Goal: Navigation & Orientation: Find specific page/section

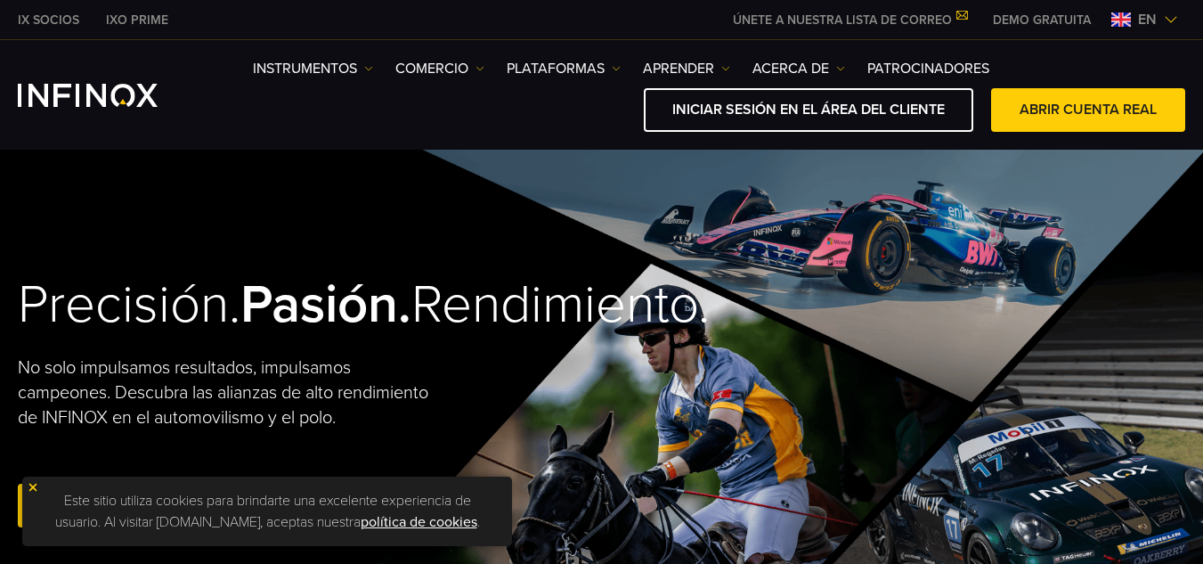
click at [1136, 21] on span "en" at bounding box center [1147, 19] width 33 height 21
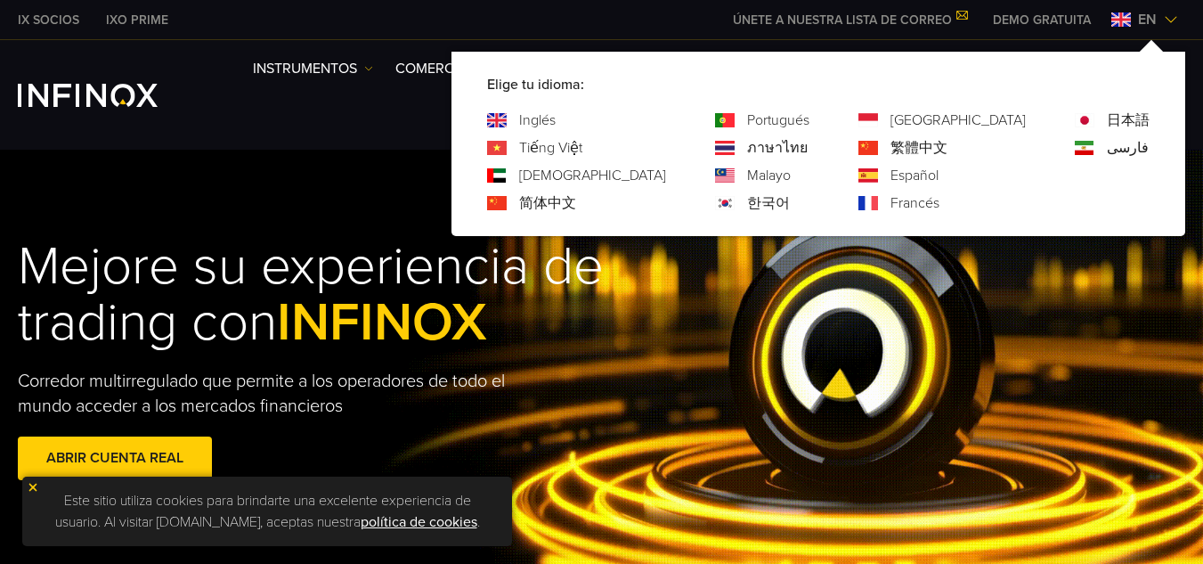
click at [878, 179] on img at bounding box center [869, 175] width 20 height 14
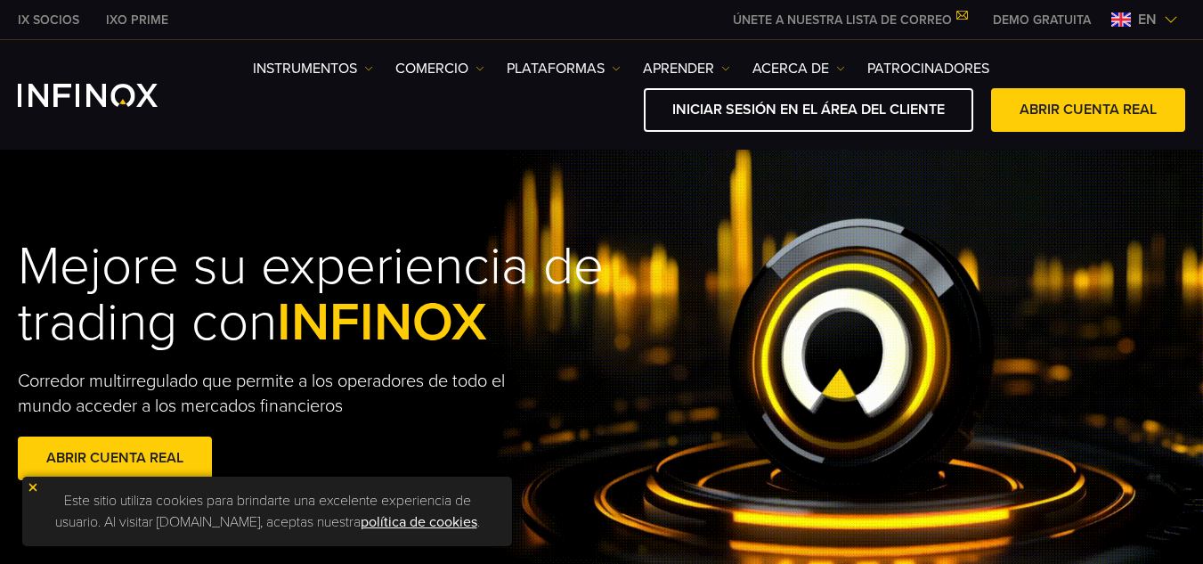
click at [1117, 20] on img at bounding box center [1121, 19] width 20 height 14
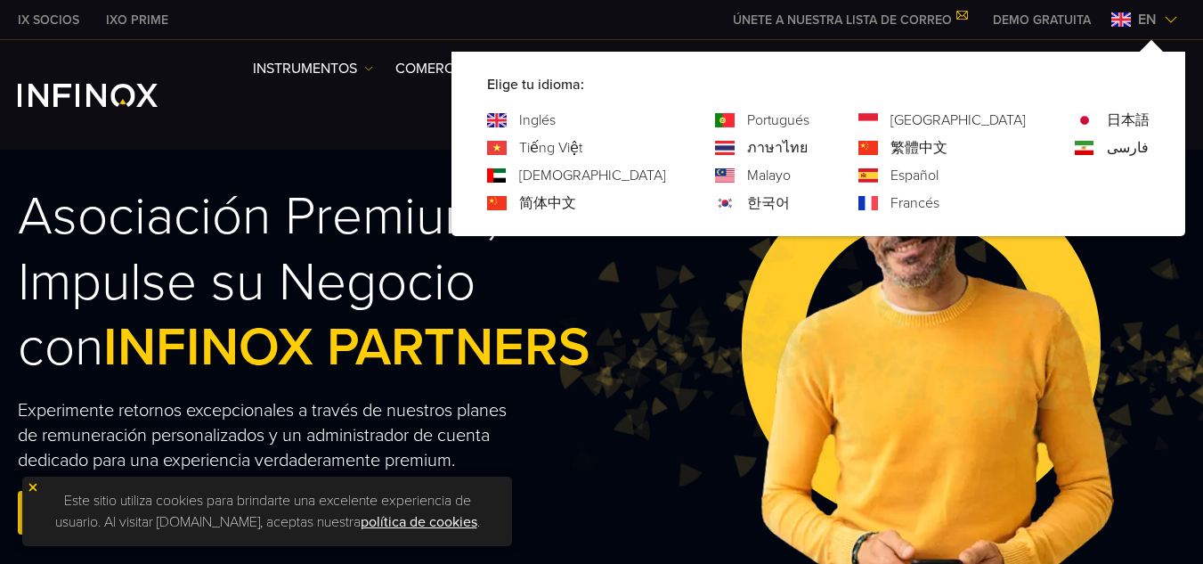
click at [878, 177] on img at bounding box center [869, 175] width 20 height 14
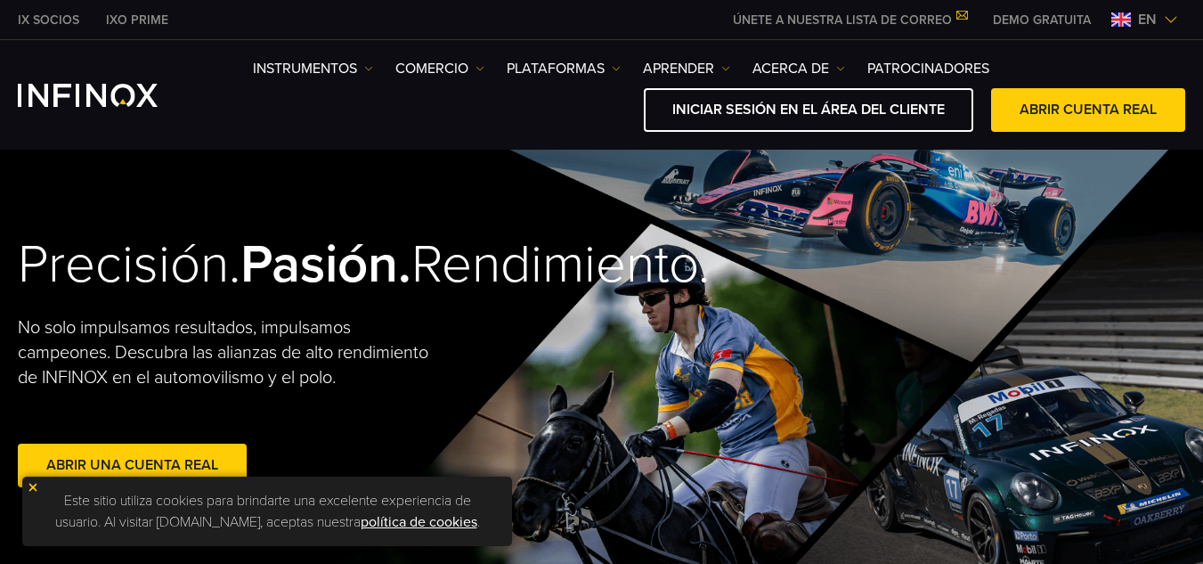
click at [1120, 23] on img at bounding box center [1121, 19] width 20 height 14
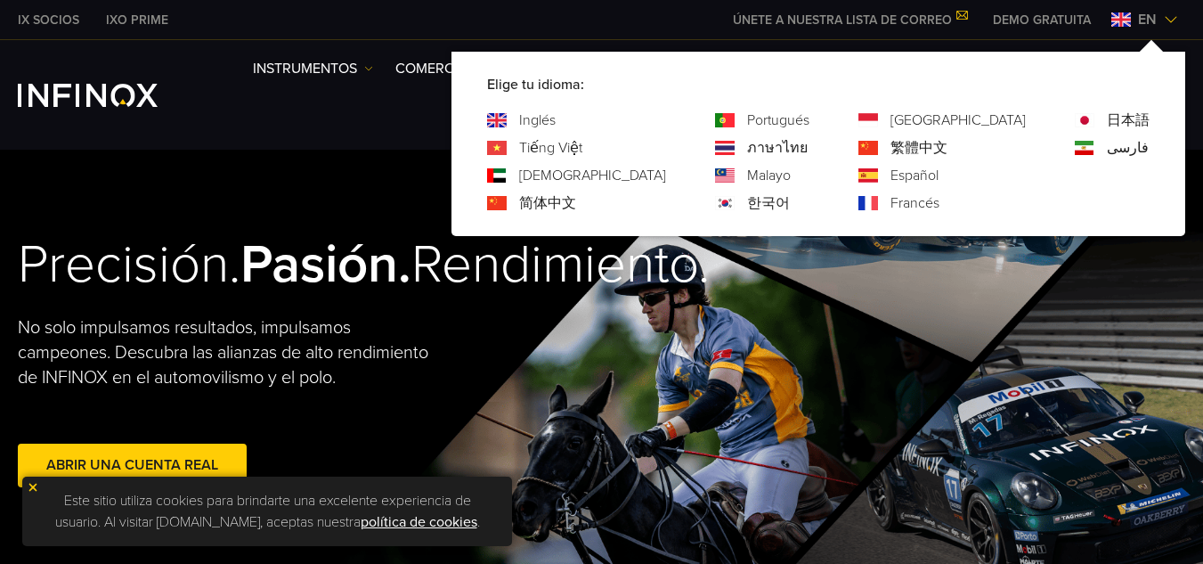
click at [939, 175] on font "Español" at bounding box center [915, 176] width 48 height 18
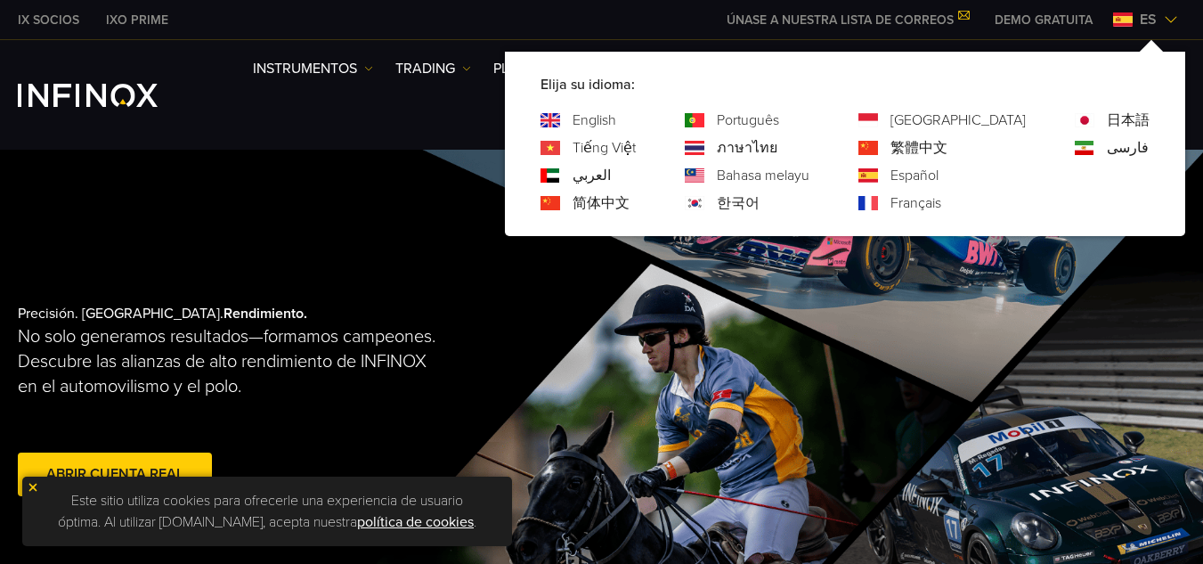
click at [951, 329] on div "Precisión. [GEOGRAPHIC_DATA]. Rendimiento. No solo generamos resultados—formamo…" at bounding box center [601, 403] width 1203 height 506
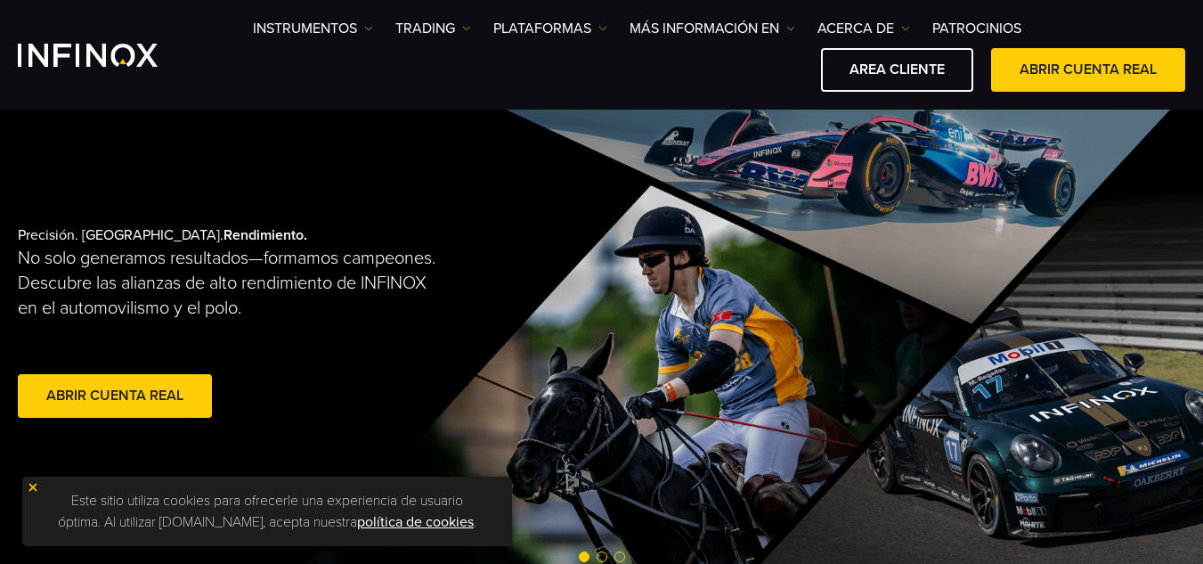
scroll to position [89, 0]
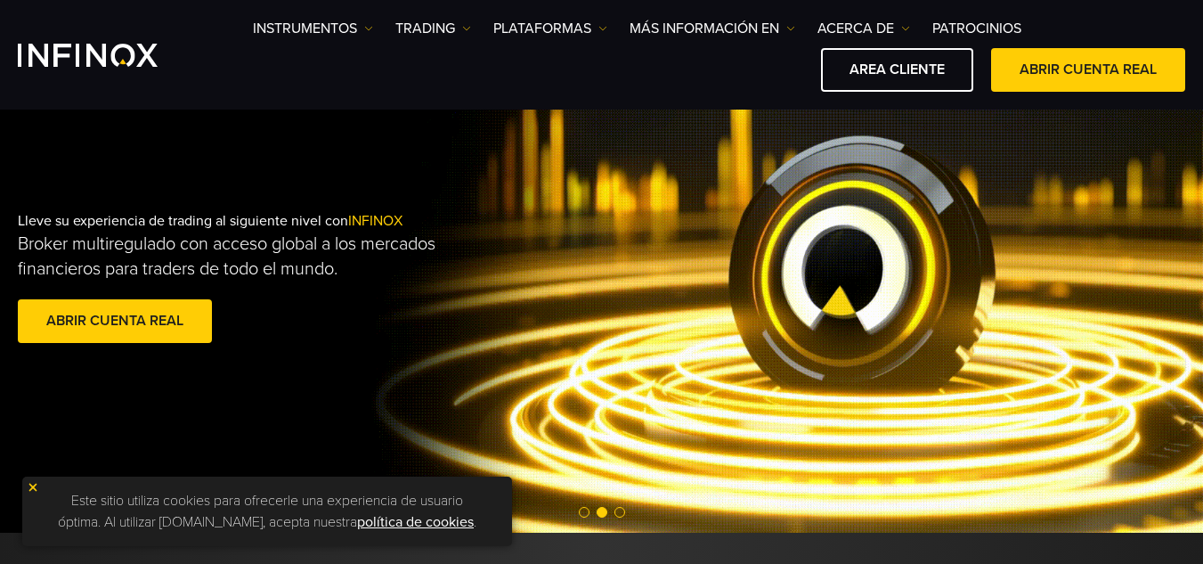
click at [35, 490] on img at bounding box center [33, 487] width 12 height 12
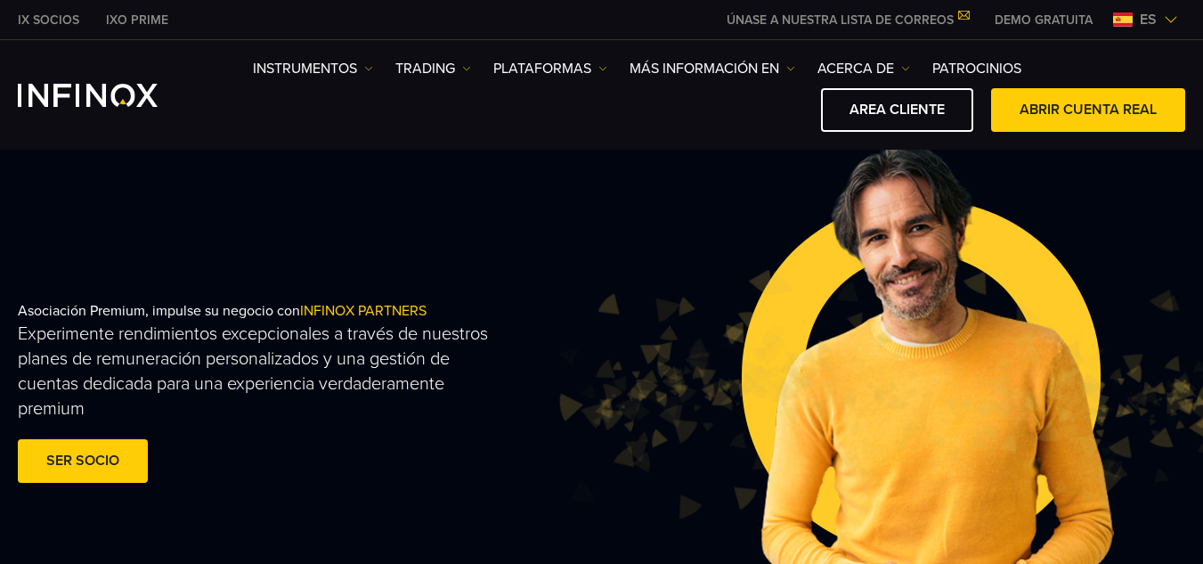
scroll to position [178, 0]
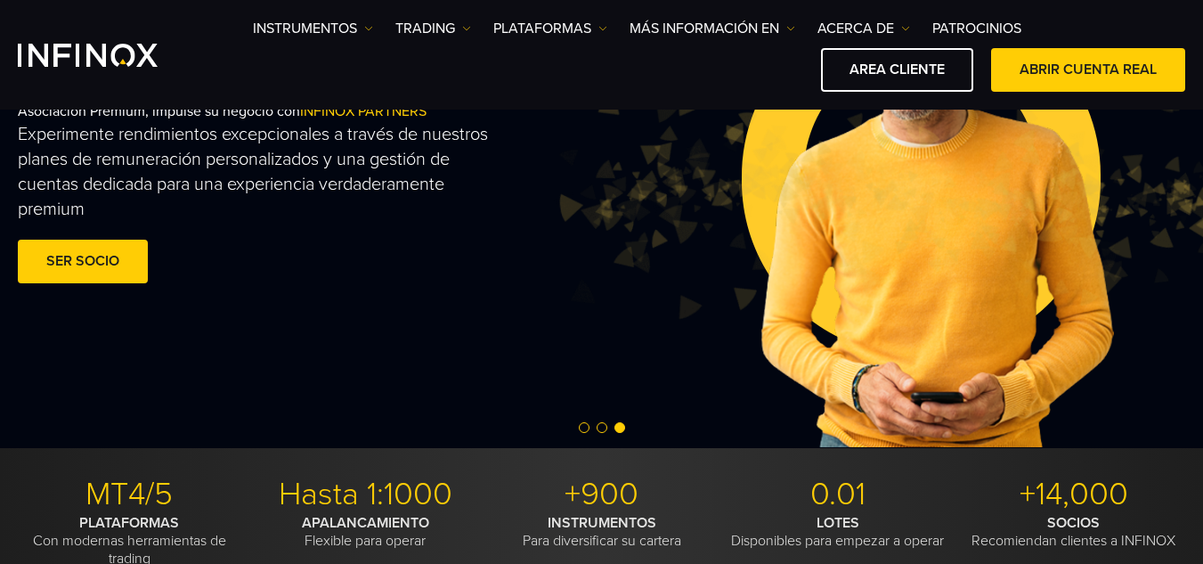
click at [601, 428] on span "Go to slide 2" at bounding box center [602, 427] width 11 height 11
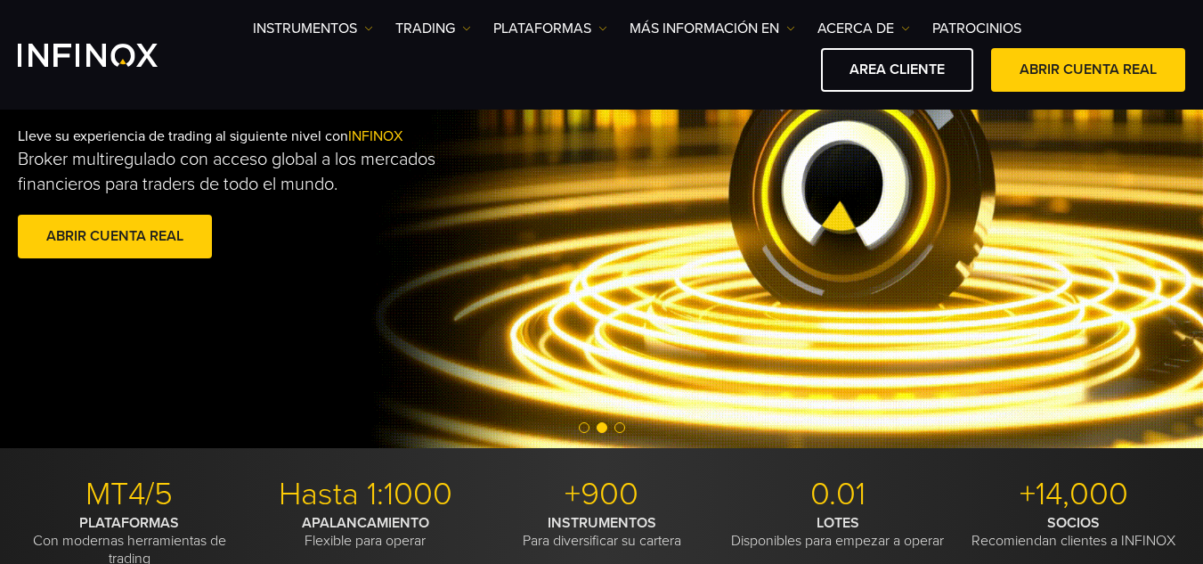
scroll to position [0, 0]
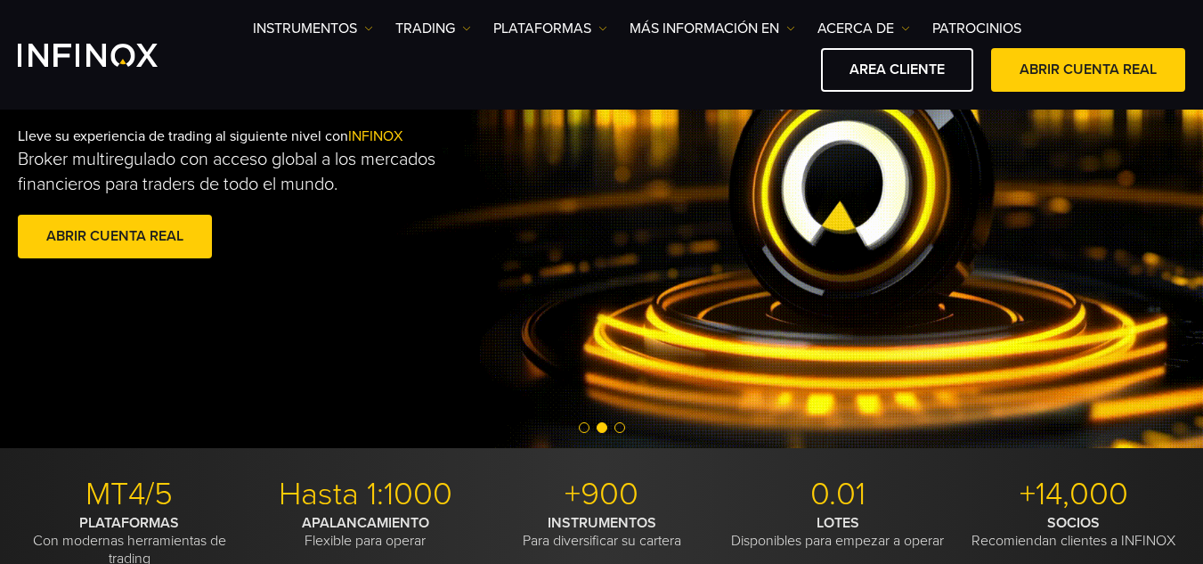
click at [582, 425] on span "Go to slide 1" at bounding box center [584, 427] width 11 height 11
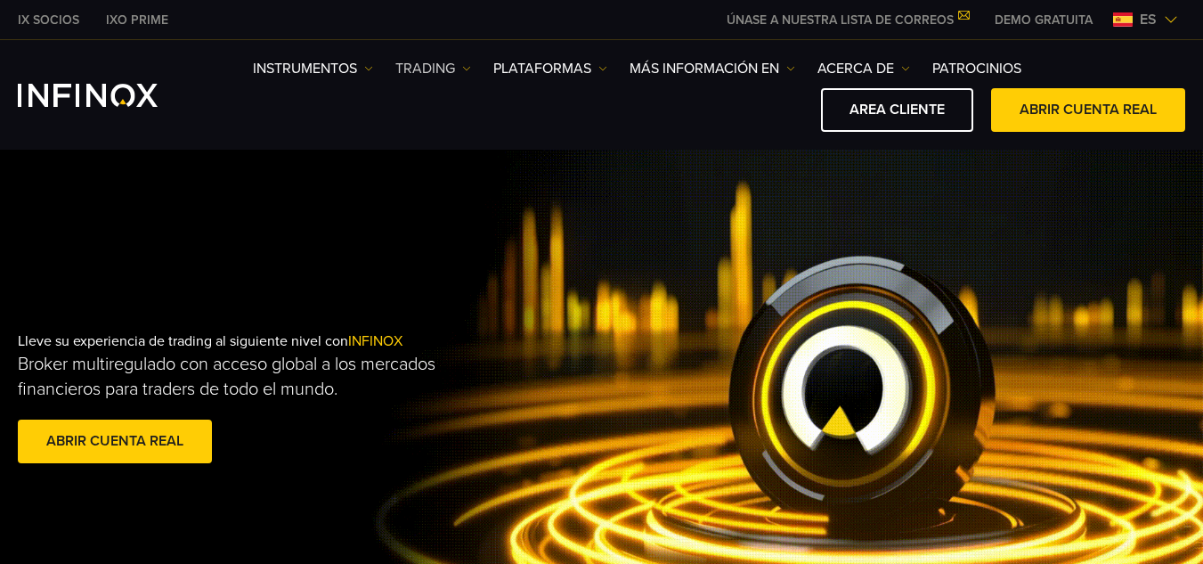
click at [441, 69] on link "TRADING" at bounding box center [433, 68] width 76 height 21
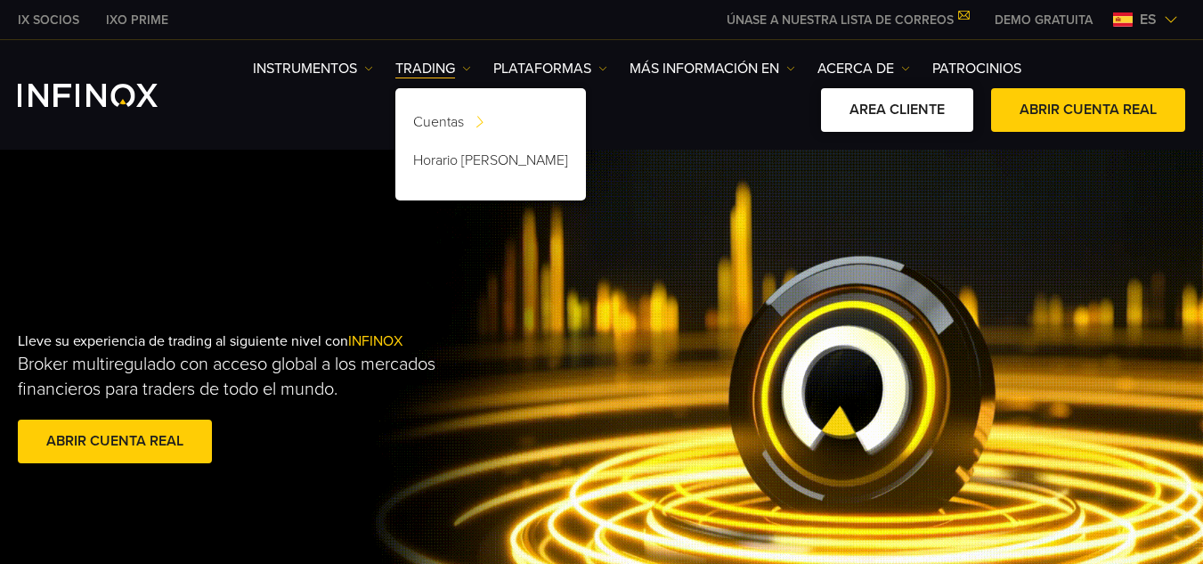
click at [926, 122] on link "AREA CLIENTE" at bounding box center [897, 110] width 152 height 44
